Goal: Task Accomplishment & Management: Manage account settings

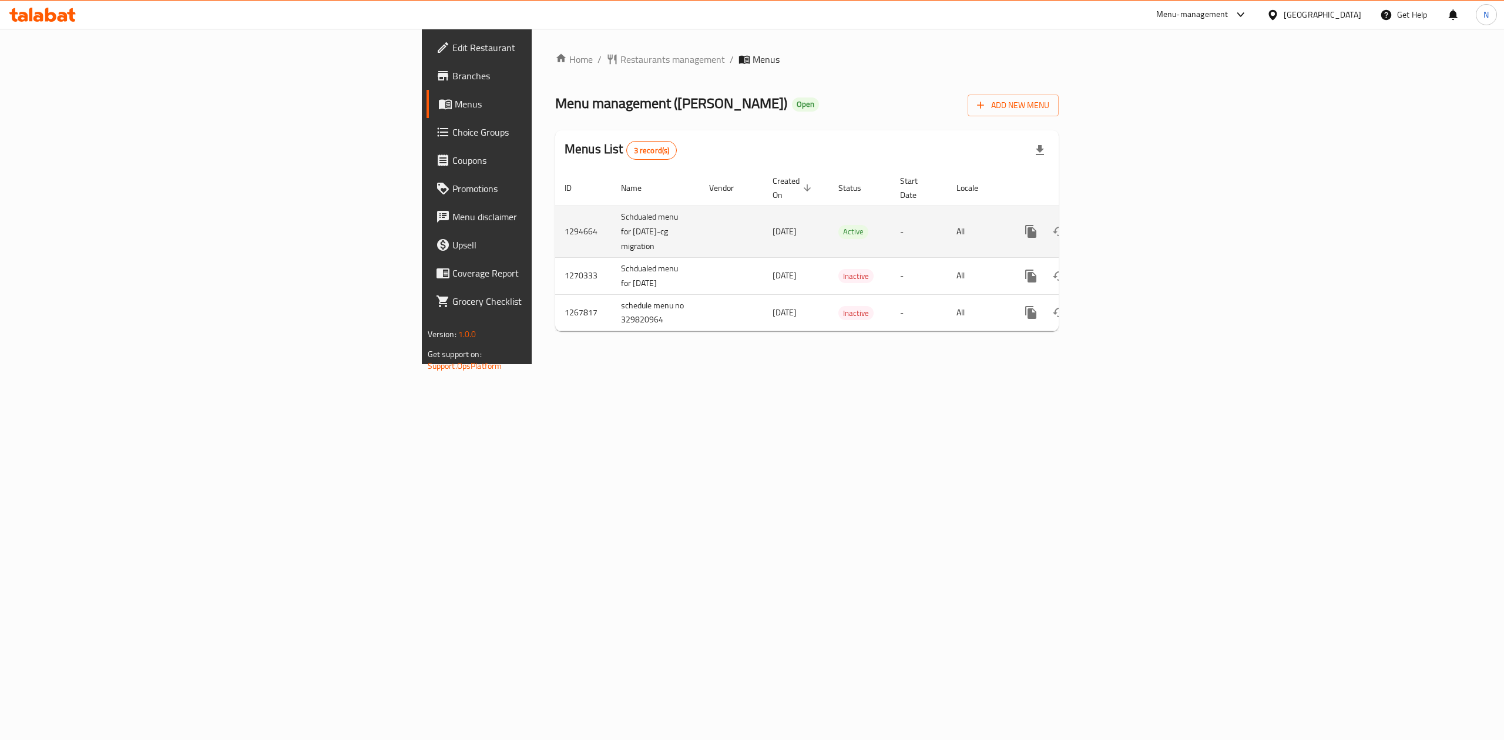
click at [1123, 224] on icon "enhanced table" at bounding box center [1116, 231] width 14 height 14
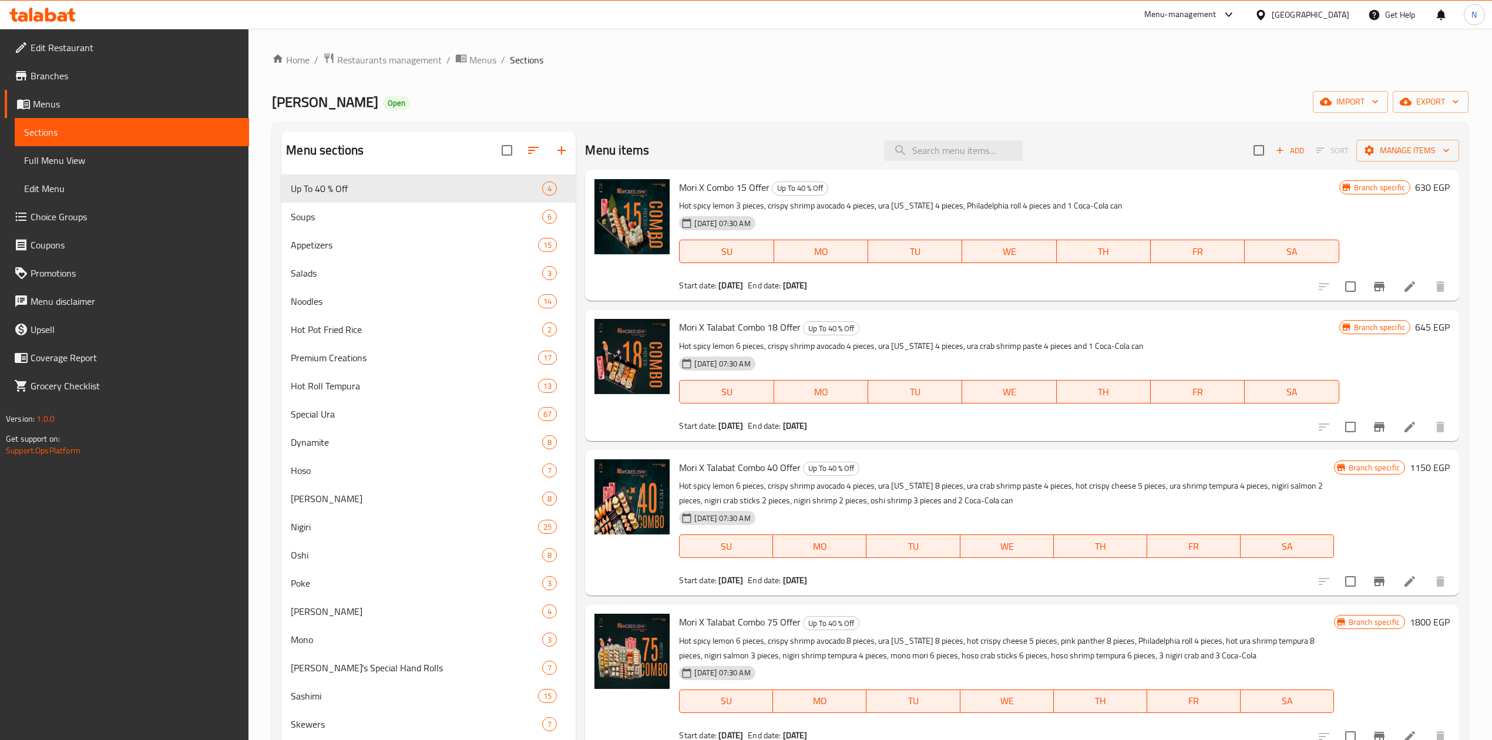
click at [73, 221] on span "Choice Groups" at bounding box center [135, 217] width 209 height 14
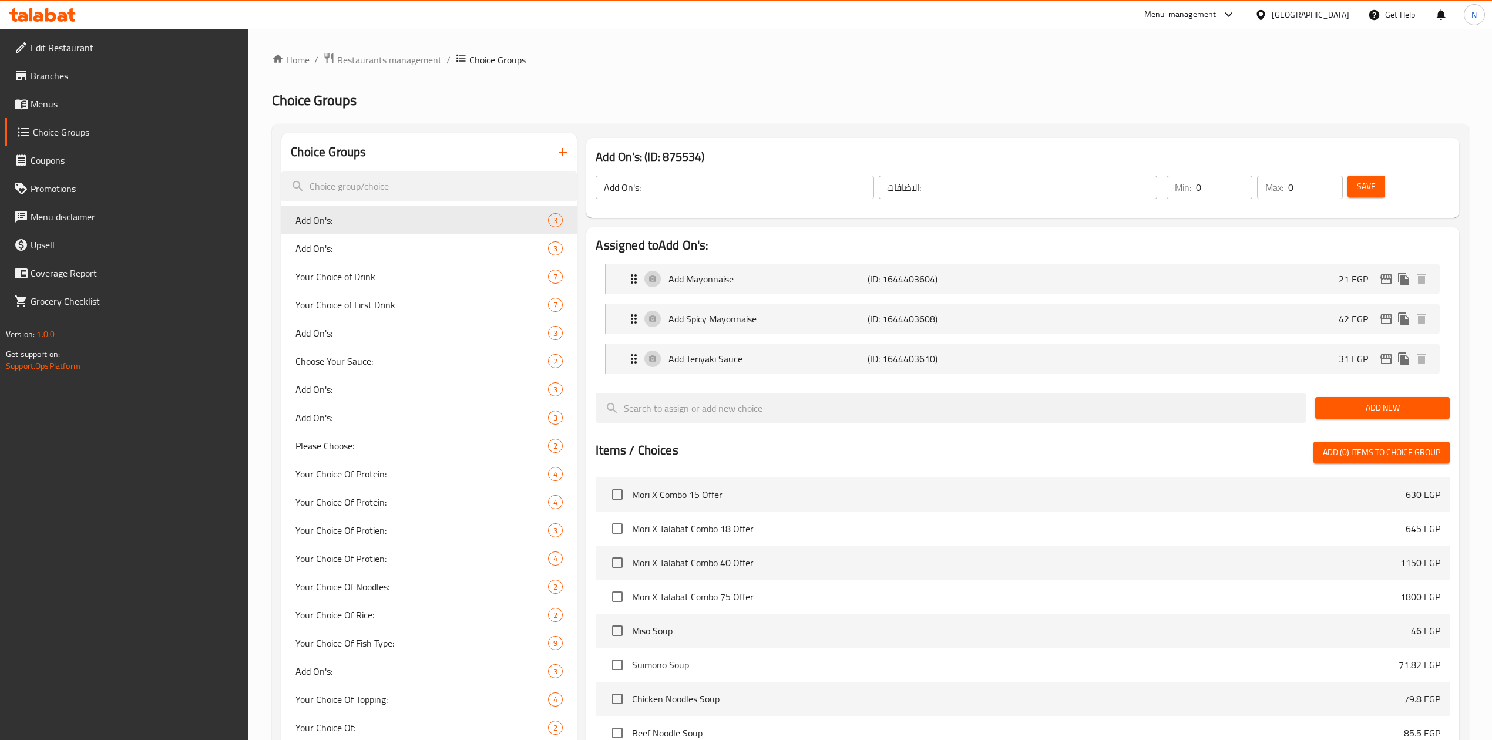
click at [1331, 1] on div "[GEOGRAPHIC_DATA]" at bounding box center [1301, 15] width 113 height 28
drag, startPoint x: 1267, startPoint y: 63, endPoint x: 1143, endPoint y: 82, distance: 125.4
click at [1258, 66] on ol "Home / Restaurants management / Choice Groups" at bounding box center [870, 59] width 1197 height 15
click at [424, 64] on span "Restaurants management" at bounding box center [389, 60] width 105 height 14
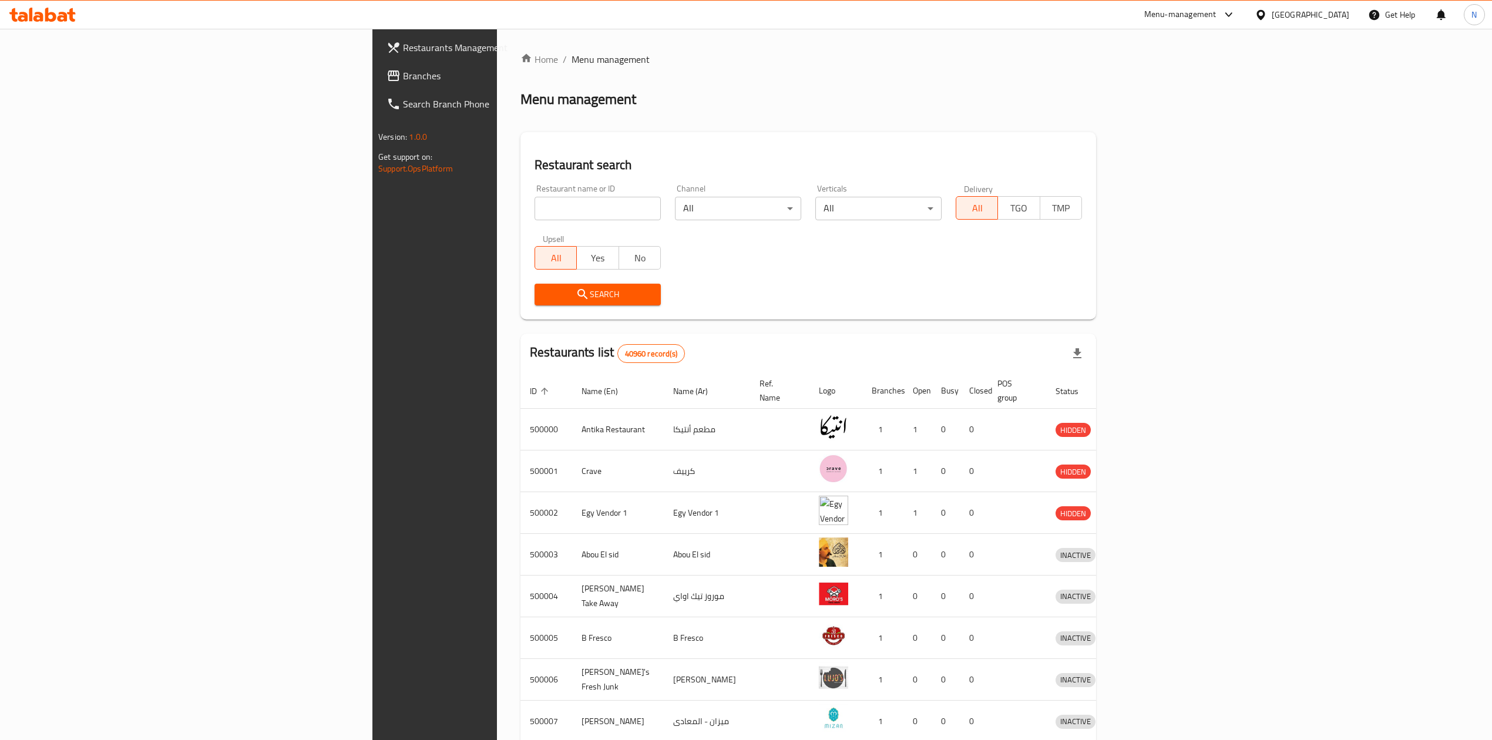
click at [403, 73] on span "Branches" at bounding box center [507, 76] width 209 height 14
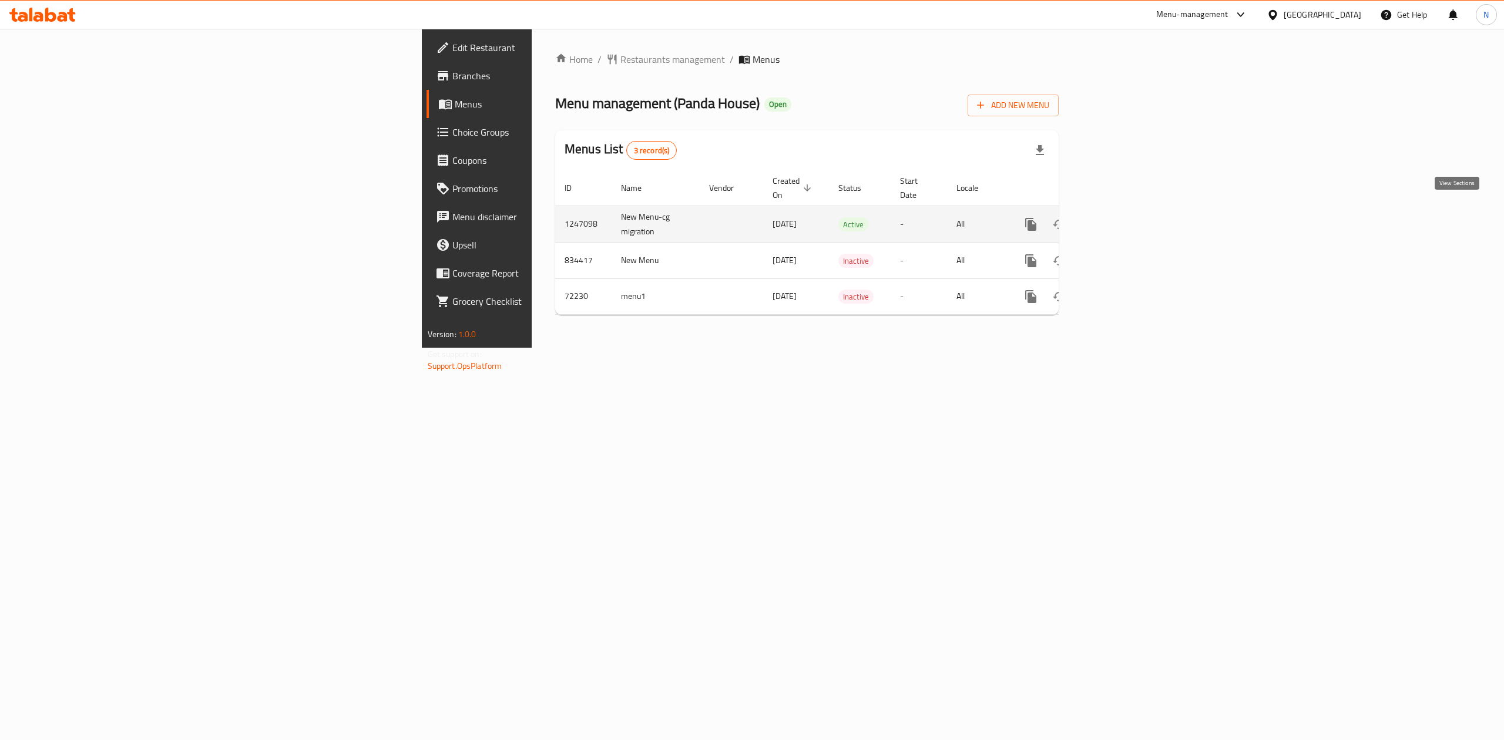
click at [1123, 217] on icon "enhanced table" at bounding box center [1116, 224] width 14 height 14
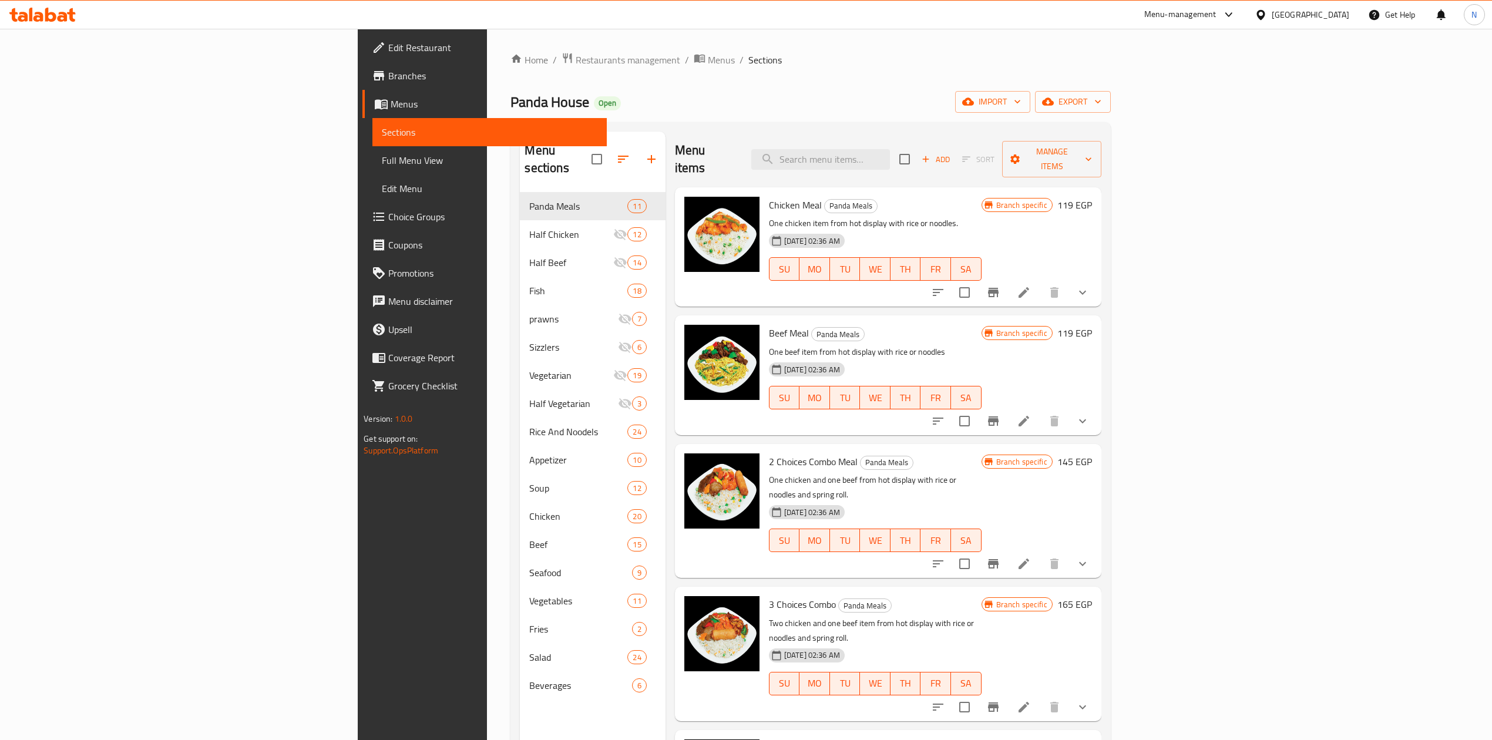
click at [362, 226] on link "Choice Groups" at bounding box center [484, 217] width 244 height 28
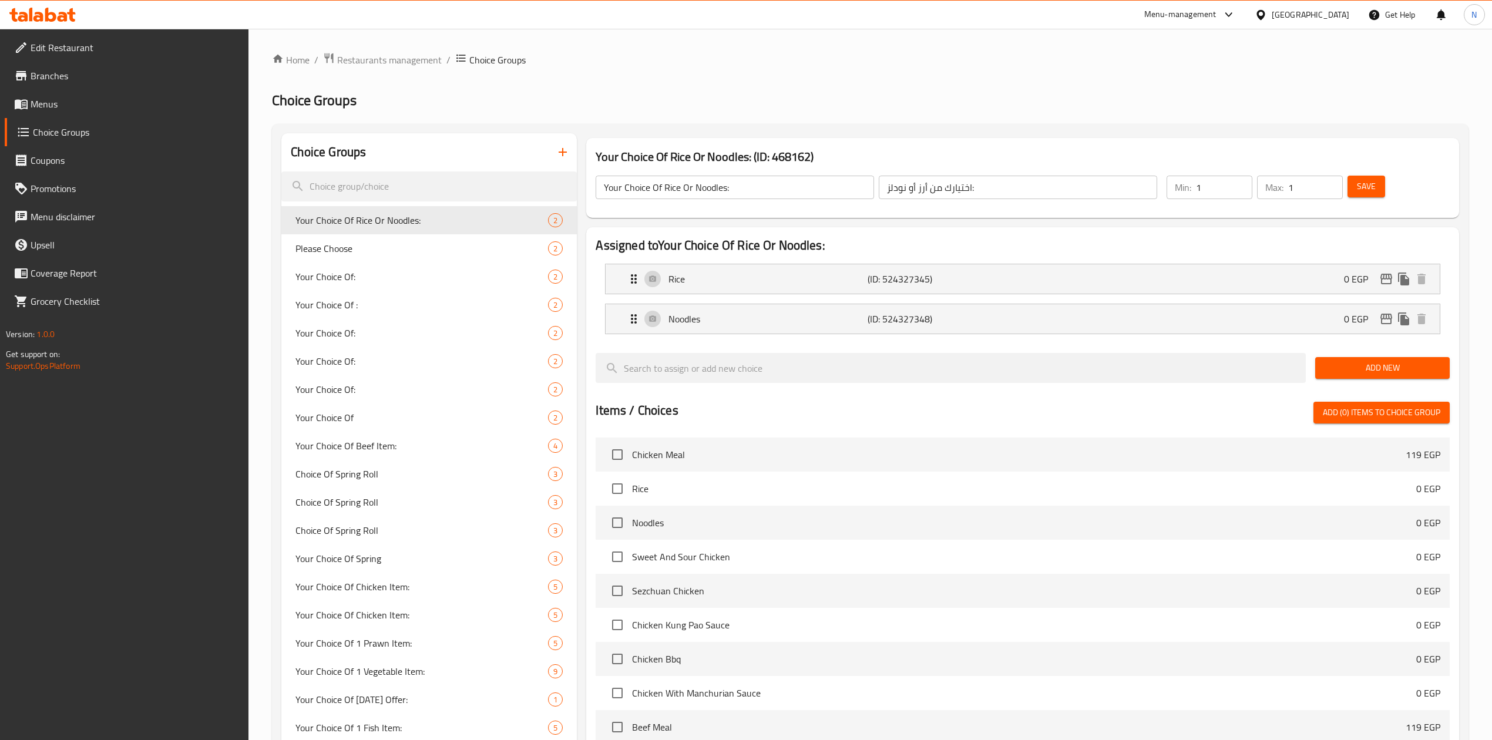
click at [348, 48] on div "Home / Restaurants management / Choice Groups Choice Groups Choice Groups Your …" at bounding box center [871, 518] width 1244 height 978
click at [356, 62] on span "Restaurants management" at bounding box center [389, 60] width 105 height 14
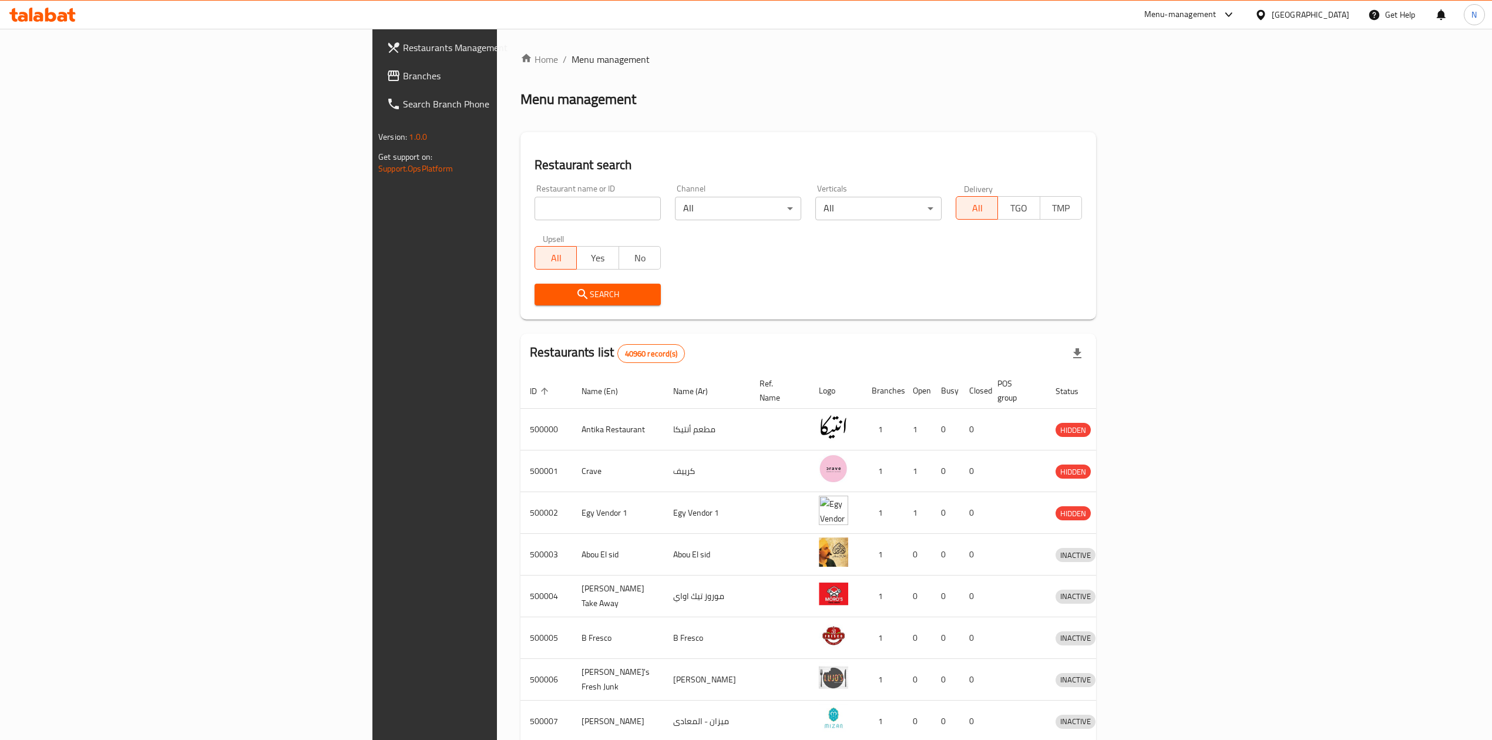
drag, startPoint x: 55, startPoint y: 76, endPoint x: 99, endPoint y: 92, distance: 47.4
click at [403, 76] on span "Branches" at bounding box center [507, 76] width 209 height 14
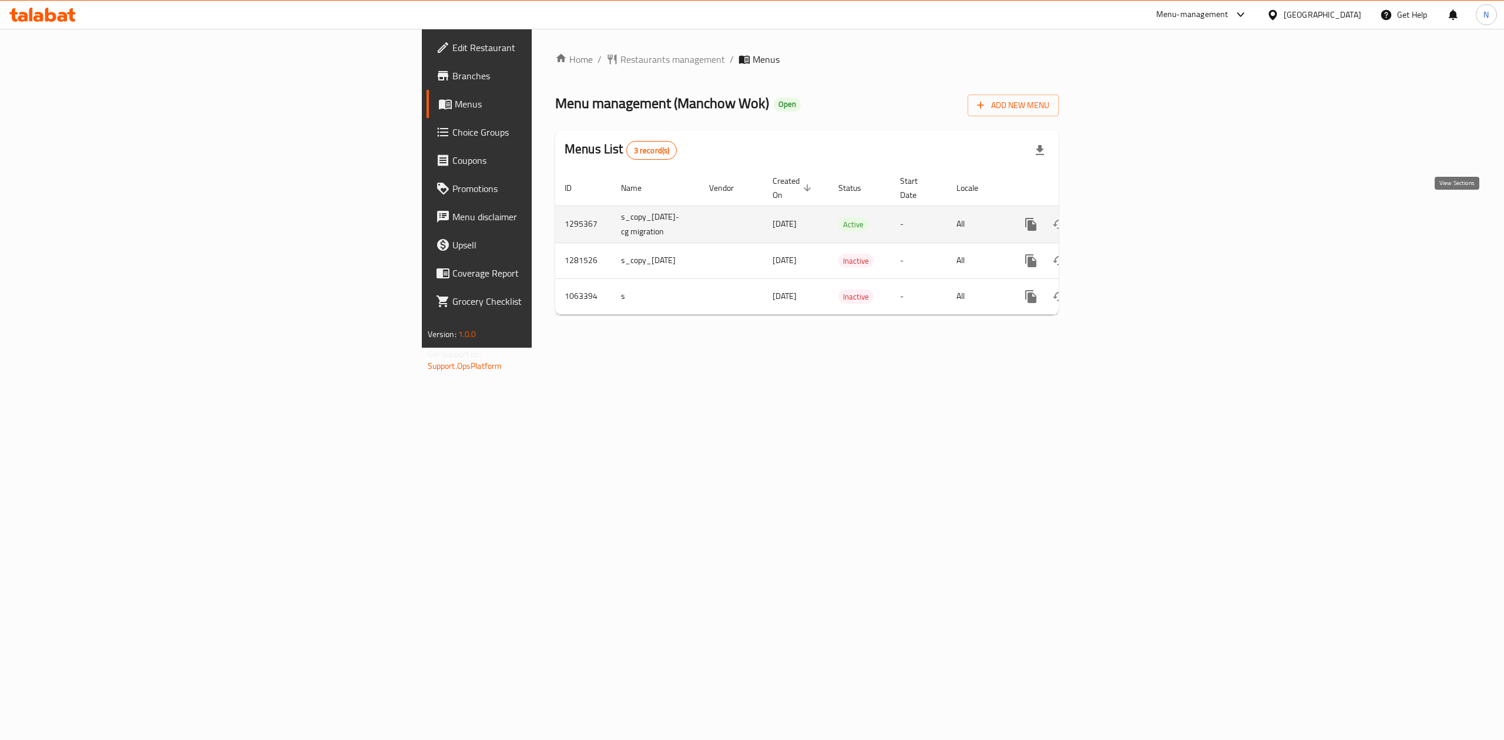
click at [1130, 219] on link "enhanced table" at bounding box center [1116, 224] width 28 height 28
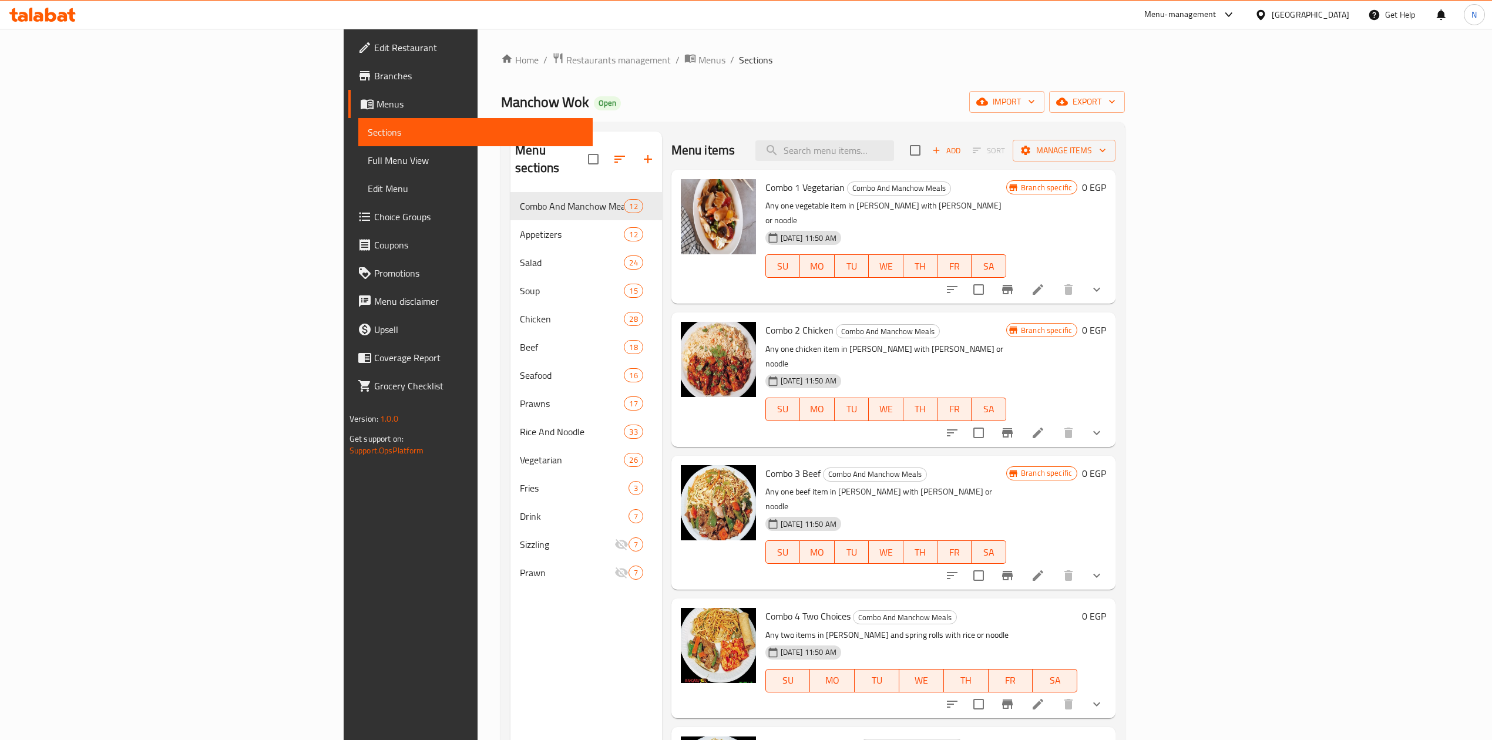
click at [348, 208] on link "Choice Groups" at bounding box center [470, 217] width 244 height 28
